Goal: Task Accomplishment & Management: Complete application form

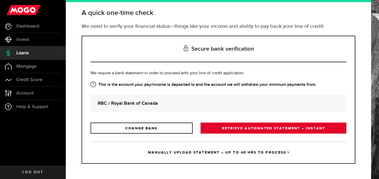
click at [248, 129] on link "RETRIEVE AUTOMATED STATEMENT – INSTANT" at bounding box center [274, 128] width 146 height 11
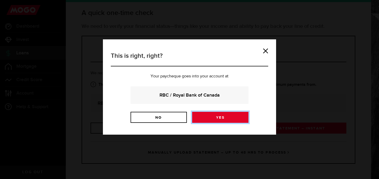
click at [204, 123] on link "Yes" at bounding box center [220, 117] width 56 height 11
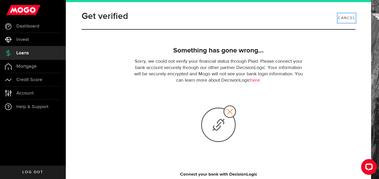
click at [341, 16] on link "Cancel" at bounding box center [346, 18] width 17 height 9
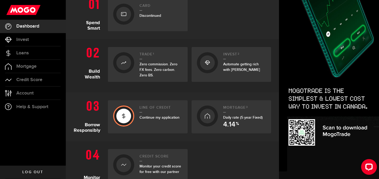
scroll to position [148, 0]
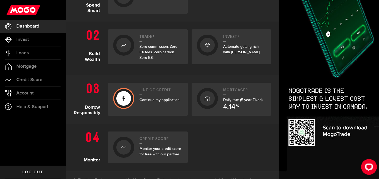
click at [132, 109] on div at bounding box center [123, 98] width 21 height 21
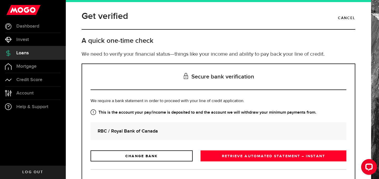
scroll to position [58, 0]
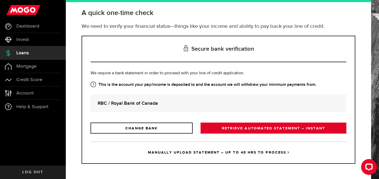
click at [227, 125] on link "RETRIEVE AUTOMATED STATEMENT – INSTANT" at bounding box center [274, 128] width 146 height 11
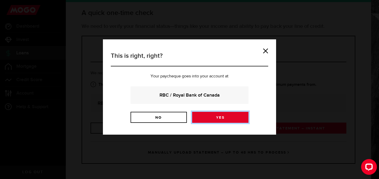
click at [218, 123] on link "Yes" at bounding box center [220, 117] width 56 height 11
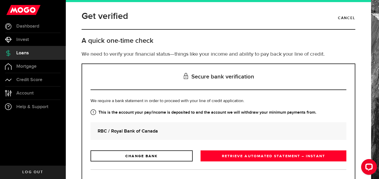
scroll to position [58, 0]
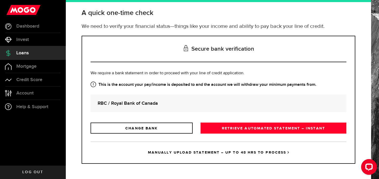
click at [194, 152] on link "MANUALLY UPLOAD STATEMENT – UP TO 48 HRS TO PROCESS" at bounding box center [219, 153] width 256 height 22
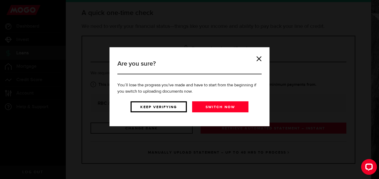
click at [174, 113] on link "Keep verifying" at bounding box center [159, 107] width 56 height 11
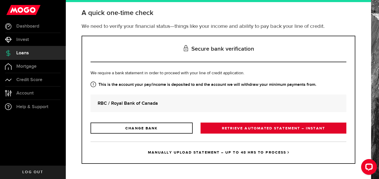
click at [232, 131] on link "RETRIEVE AUTOMATED STATEMENT – INSTANT" at bounding box center [274, 128] width 146 height 11
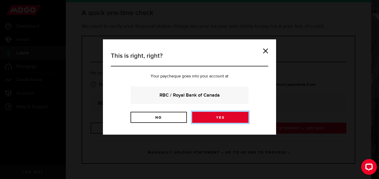
click at [231, 123] on link "Yes" at bounding box center [220, 117] width 56 height 11
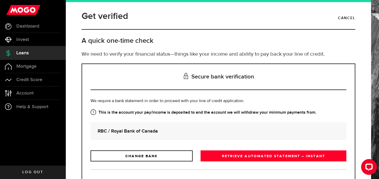
scroll to position [58, 0]
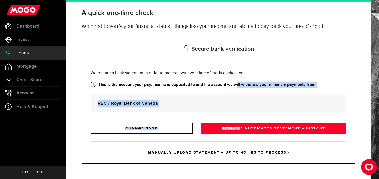
drag, startPoint x: 238, startPoint y: 129, endPoint x: 271, endPoint y: 76, distance: 62.3
click at [271, 76] on div "Is this the bank account you want us to get your bank statements from? We requi…" at bounding box center [219, 102] width 256 height 64
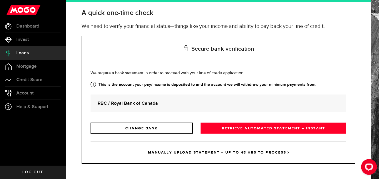
click at [218, 154] on link "MANUALLY UPLOAD STATEMENT – UP TO 48 HRS TO PROCESS" at bounding box center [219, 153] width 256 height 22
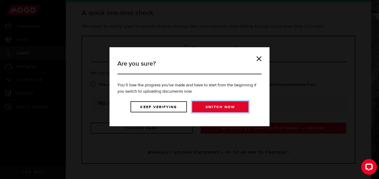
click at [211, 113] on link "Switch now" at bounding box center [220, 107] width 56 height 11
